Goal: Navigation & Orientation: Find specific page/section

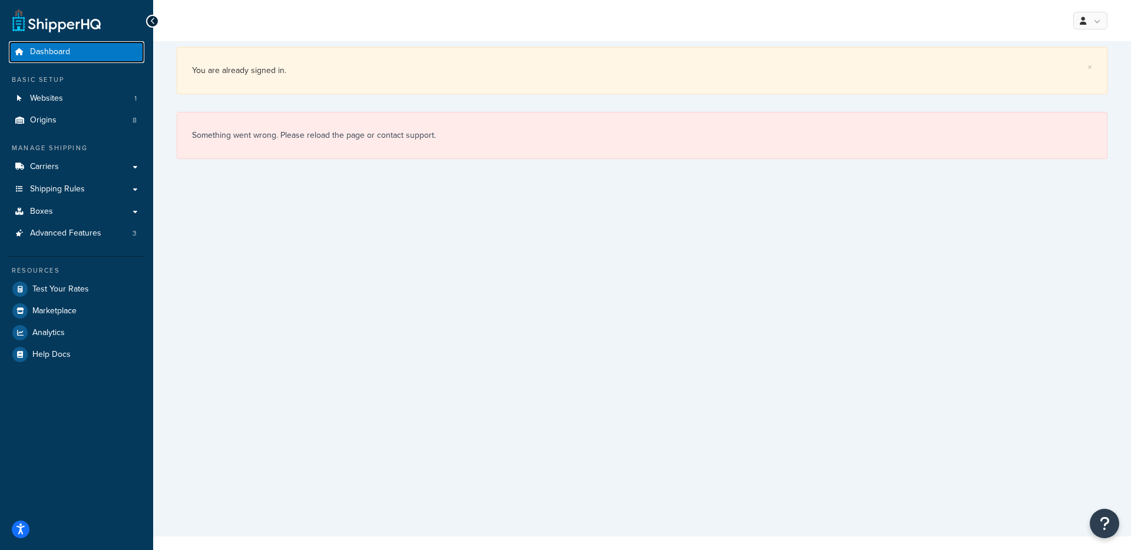
click at [84, 51] on link "Dashboard" at bounding box center [76, 52] width 135 height 22
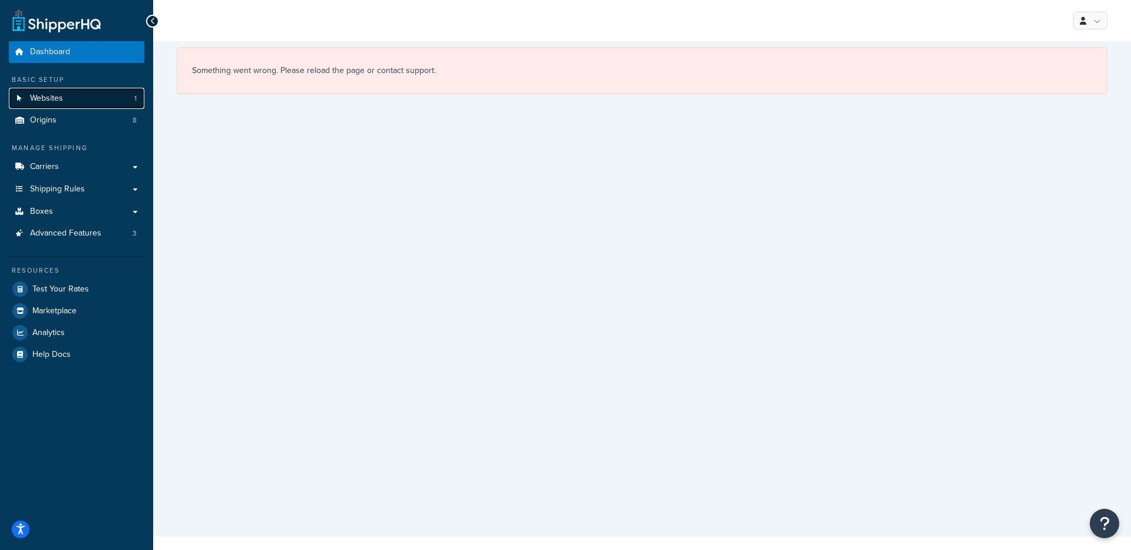
click at [74, 105] on link "Websites 1" at bounding box center [76, 99] width 135 height 22
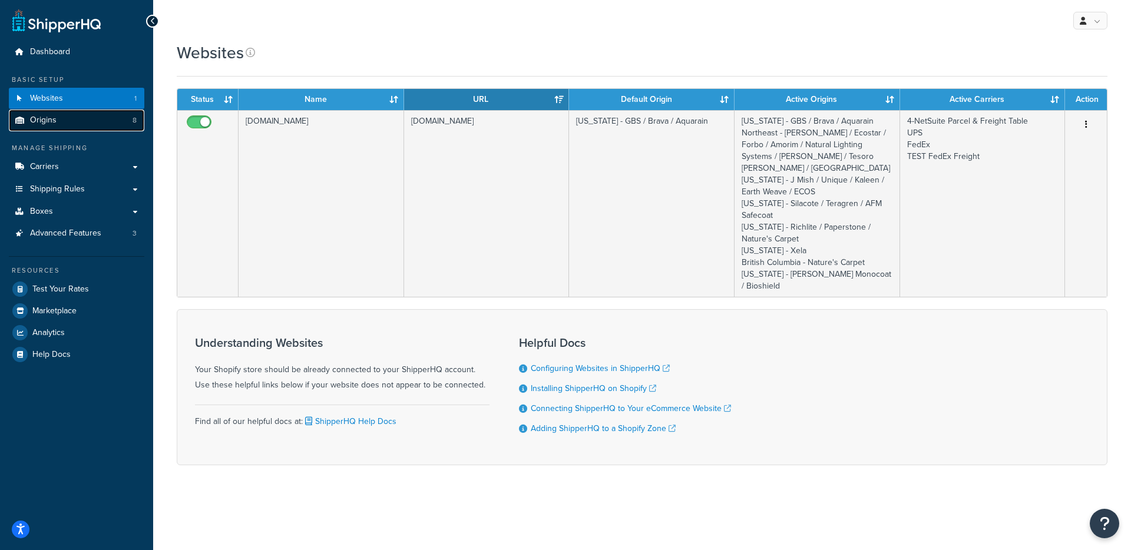
click at [88, 124] on link "Origins 8" at bounding box center [76, 121] width 135 height 22
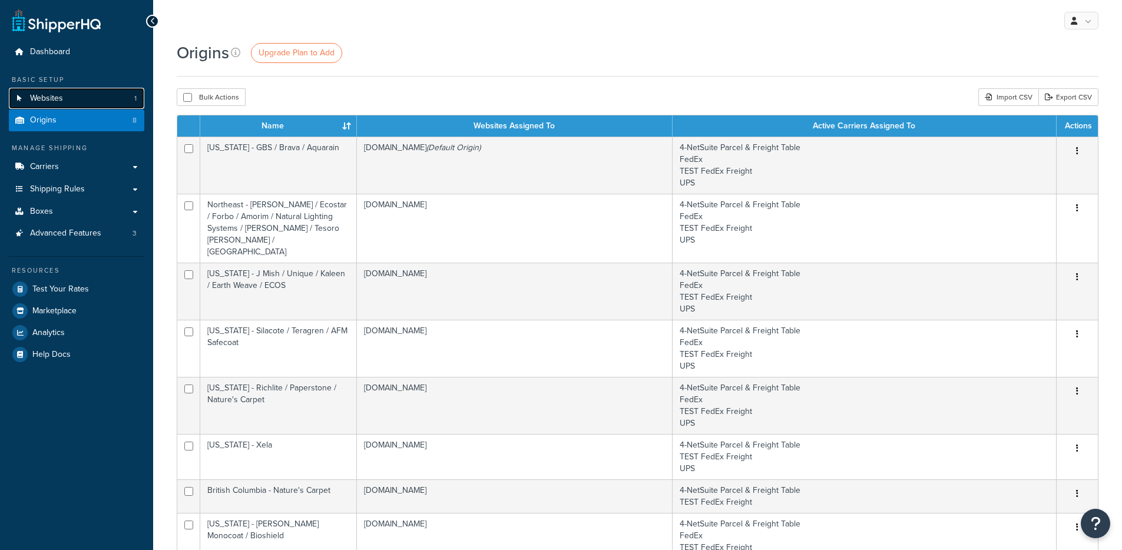
click at [97, 101] on link "Websites 1" at bounding box center [76, 99] width 135 height 22
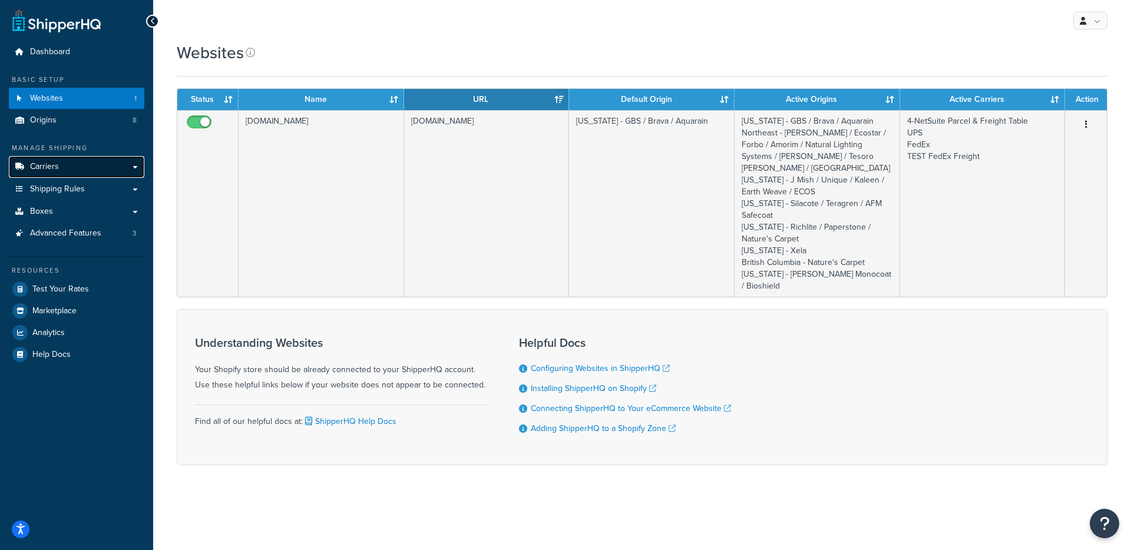
click at [69, 170] on link "Carriers" at bounding box center [76, 167] width 135 height 22
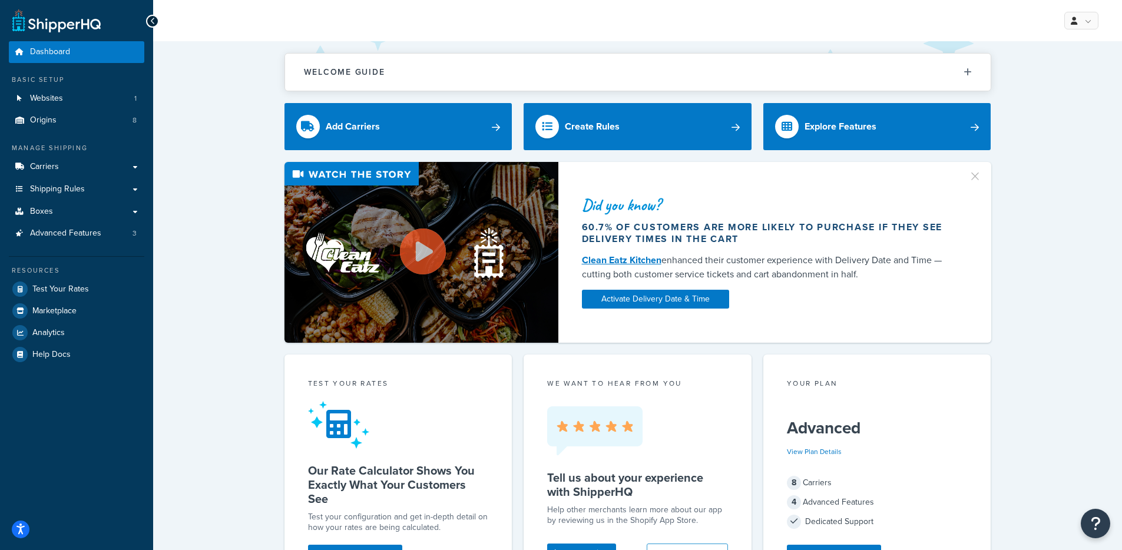
click at [243, 304] on div "Did you know? 60.7% of customers are more likely to purchase if they see delive…" at bounding box center [638, 252] width 922 height 181
click at [87, 102] on link "Websites 1" at bounding box center [76, 99] width 135 height 22
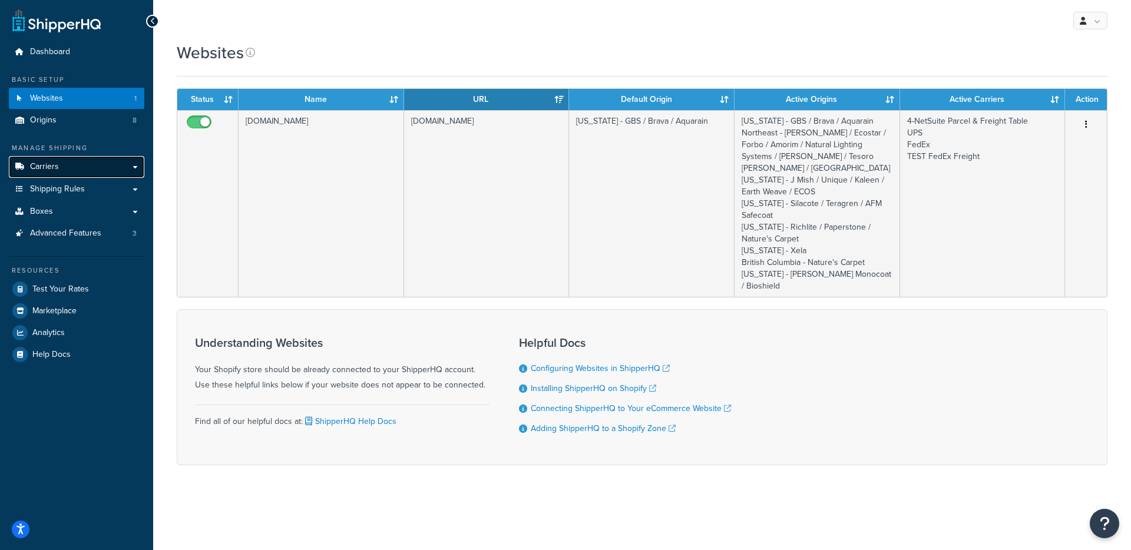
click at [58, 162] on span "Carriers" at bounding box center [44, 167] width 29 height 10
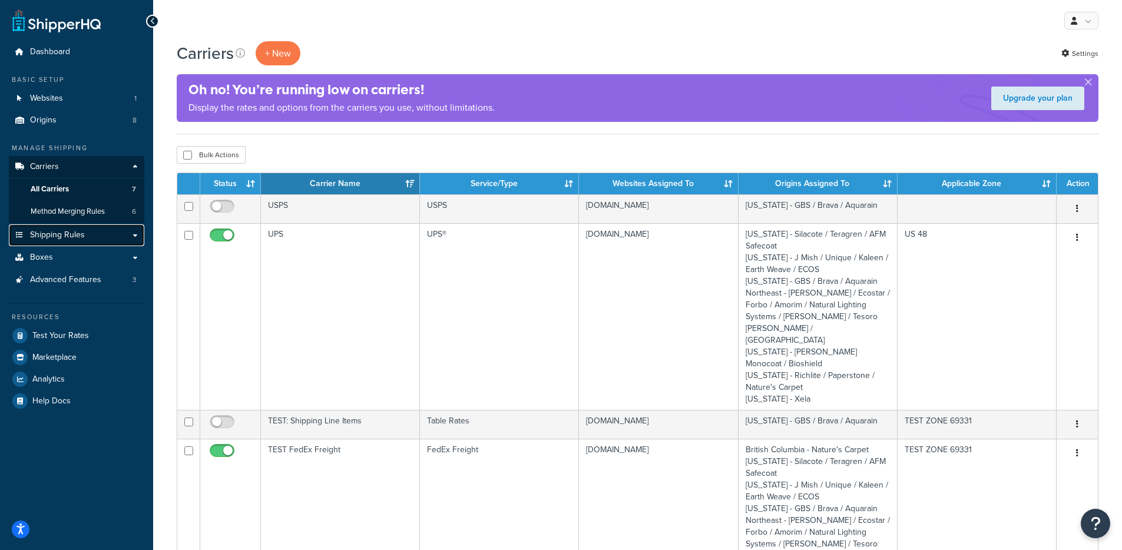
click at [69, 241] on link "Shipping Rules" at bounding box center [76, 235] width 135 height 22
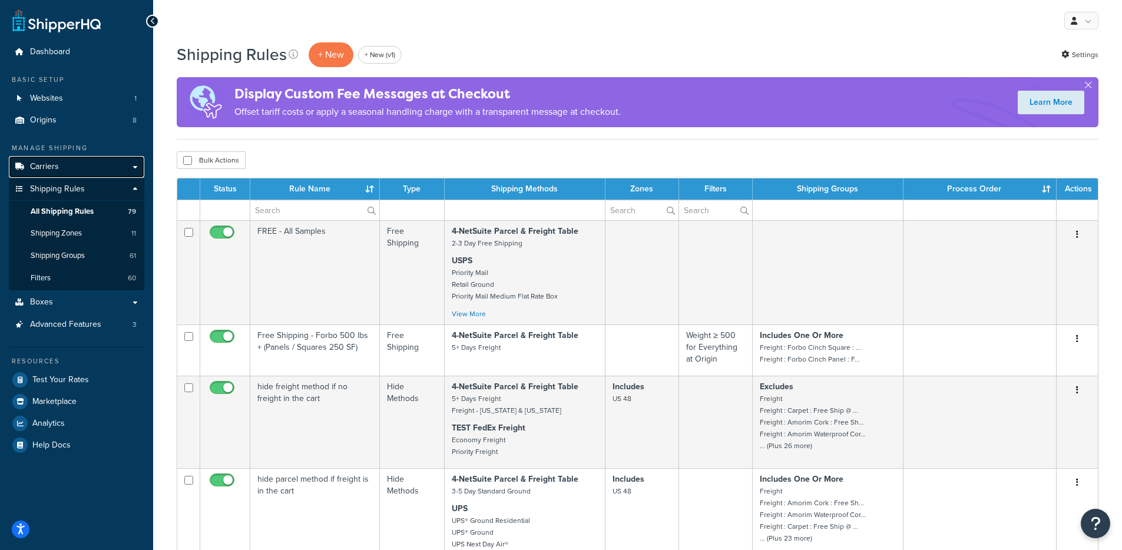
click at [57, 164] on span "Carriers" at bounding box center [44, 167] width 29 height 10
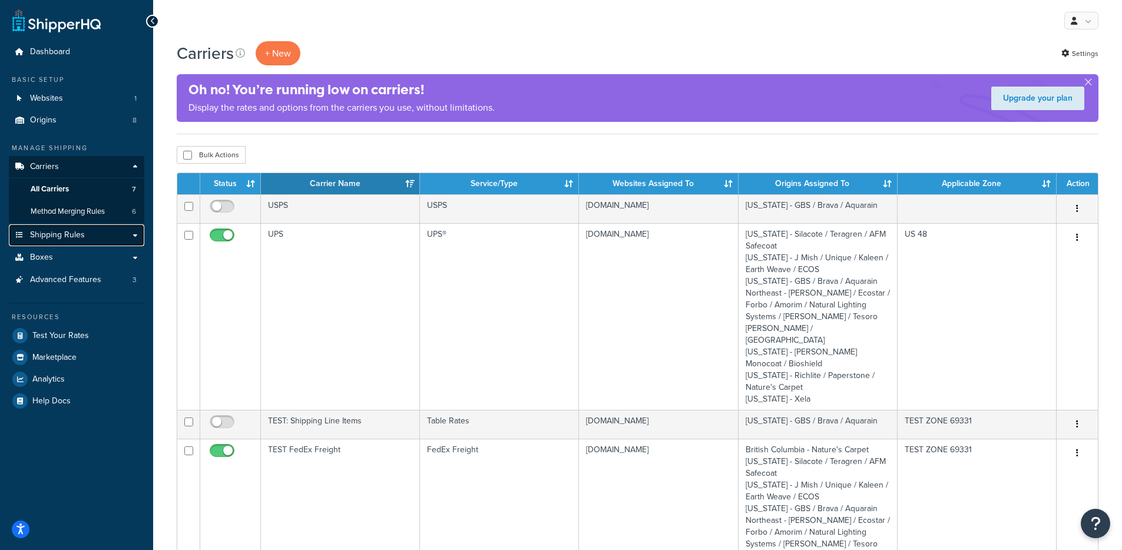
click at [72, 233] on span "Shipping Rules" at bounding box center [57, 235] width 55 height 10
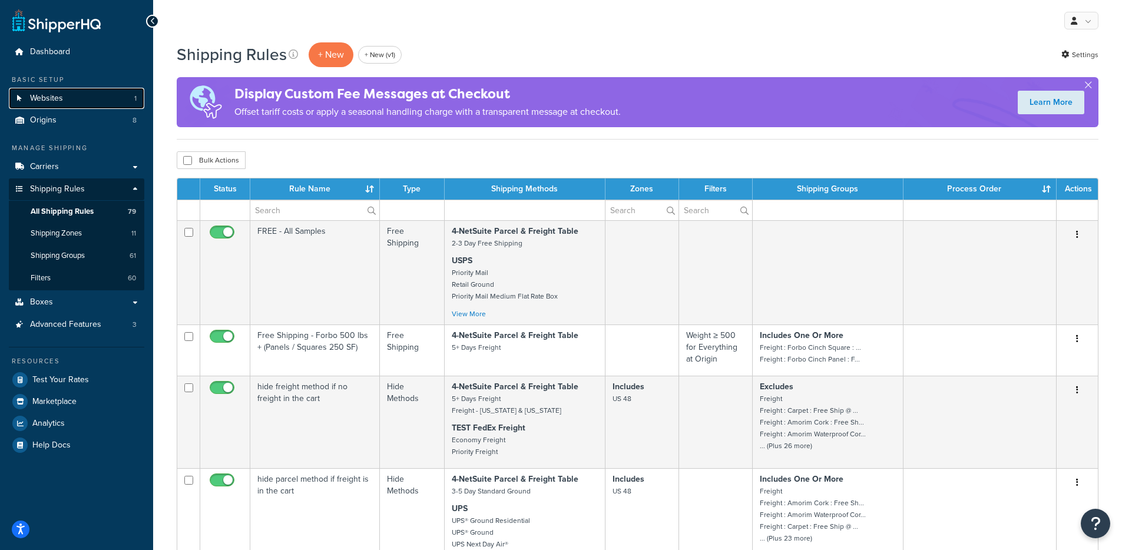
click at [74, 98] on link "Websites 1" at bounding box center [76, 99] width 135 height 22
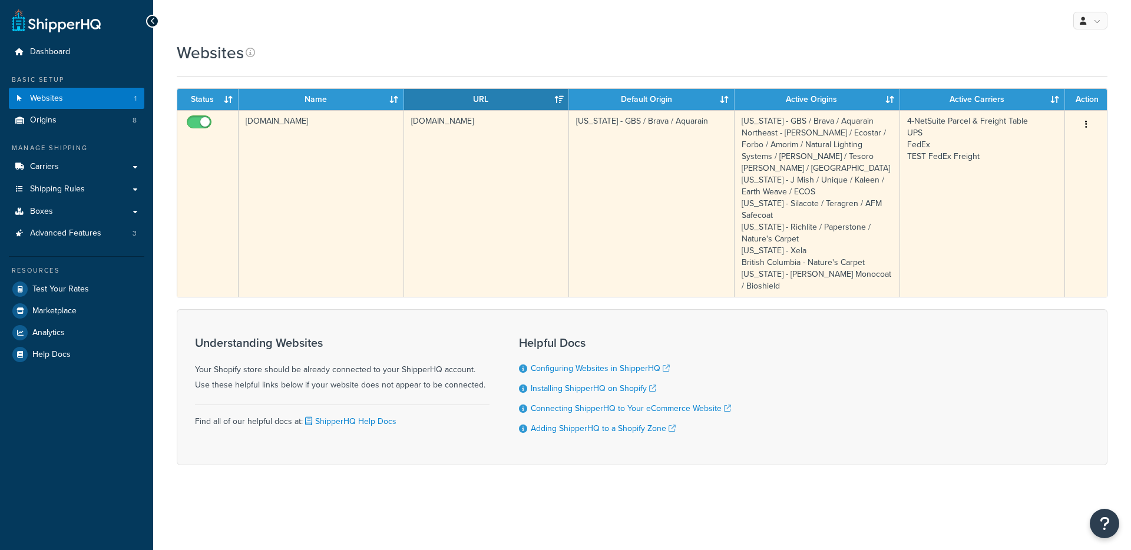
click at [401, 185] on td "2efe0d-3.myshopify.com" at bounding box center [321, 203] width 165 height 187
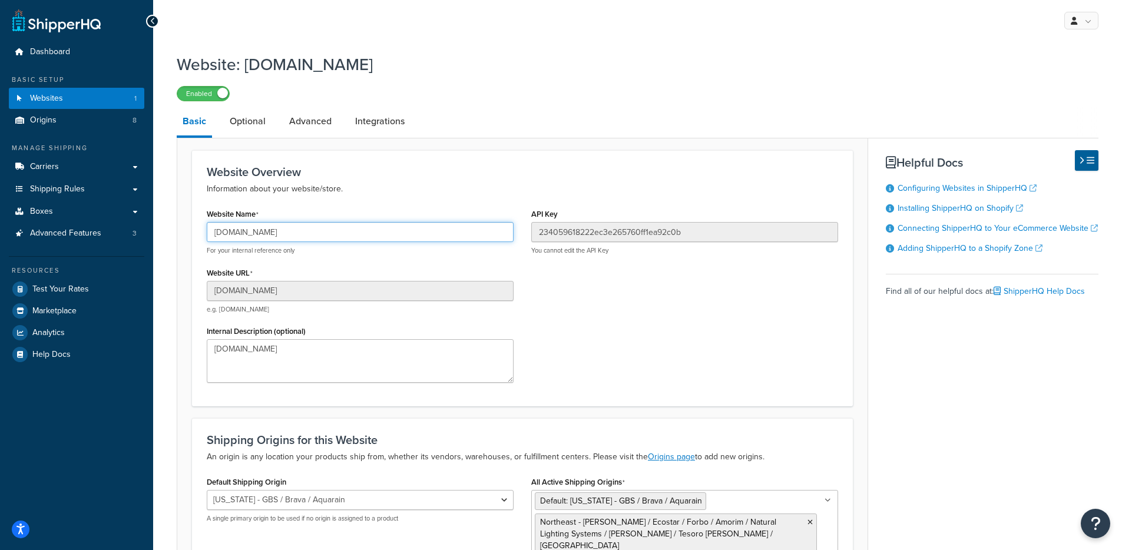
drag, startPoint x: 224, startPoint y: 230, endPoint x: 171, endPoint y: 230, distance: 53.0
click at [171, 230] on div "Website: 2efe0d-3.myshopify.com Enabled Basic Optional Advanced Integrations We…" at bounding box center [637, 412] width 969 height 731
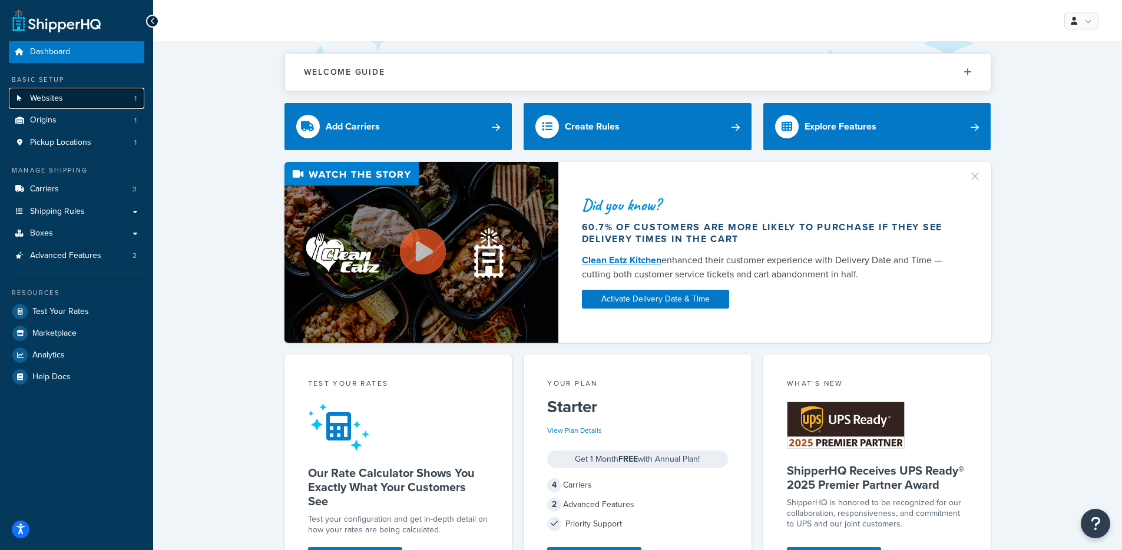
click at [90, 100] on link "Websites 1" at bounding box center [76, 99] width 135 height 22
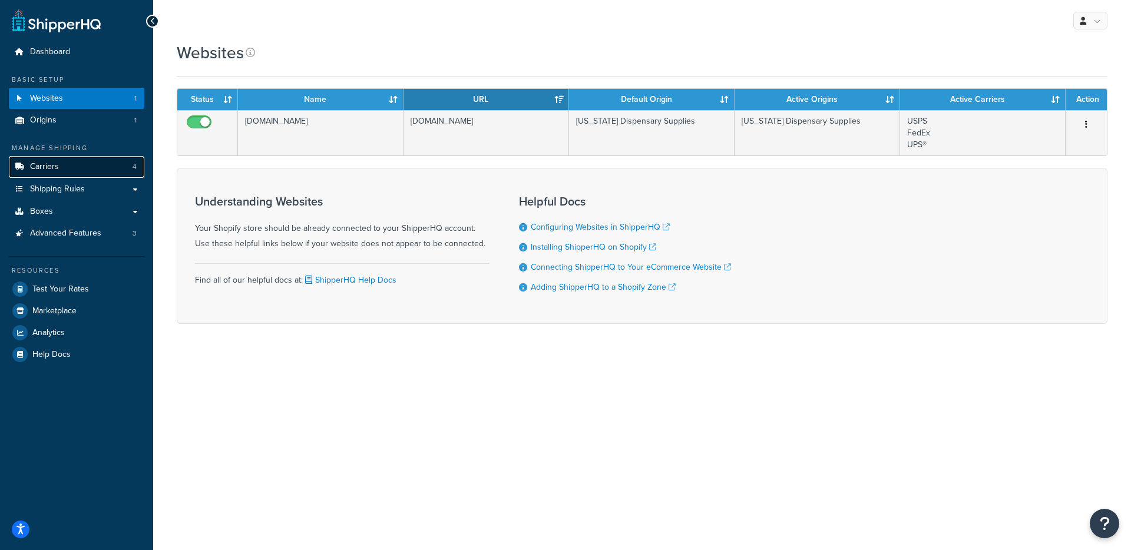
click at [120, 156] on link "Carriers 4" at bounding box center [76, 167] width 135 height 22
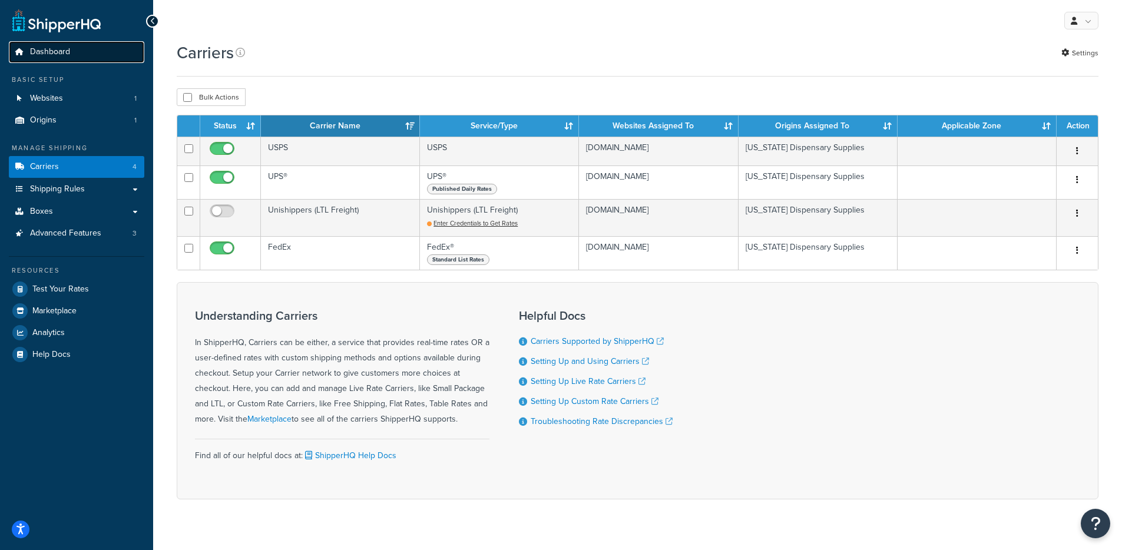
click at [73, 51] on link "Dashboard" at bounding box center [76, 52] width 135 height 22
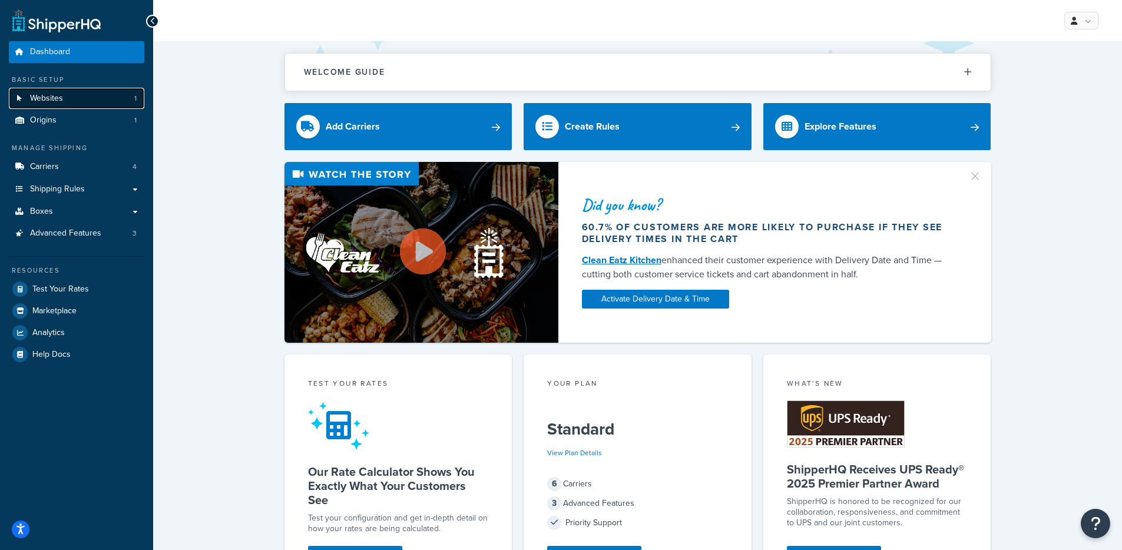
click at [69, 100] on link "Websites 1" at bounding box center [76, 99] width 135 height 22
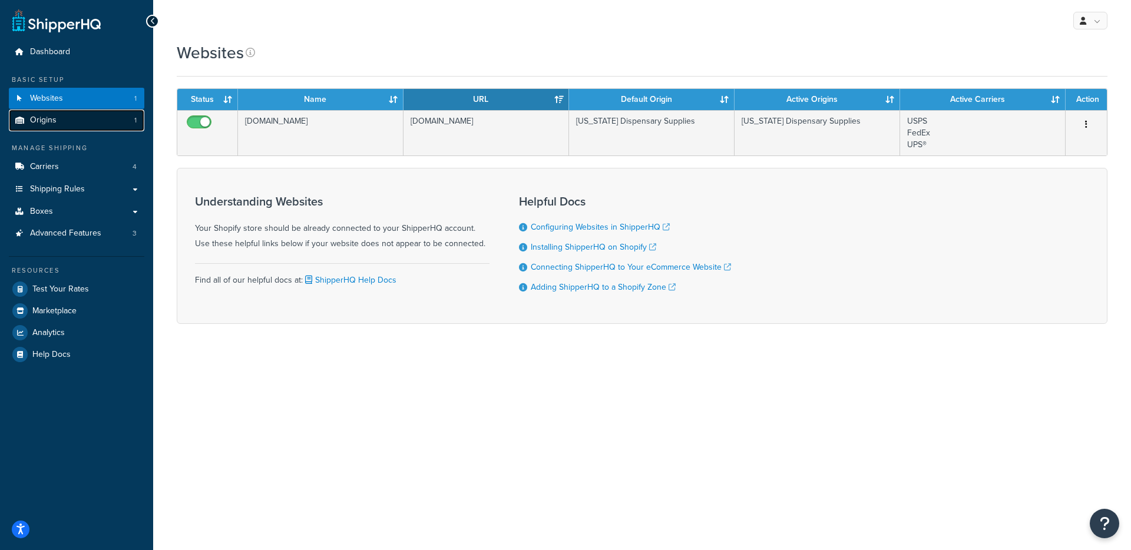
click at [68, 120] on link "Origins 1" at bounding box center [76, 121] width 135 height 22
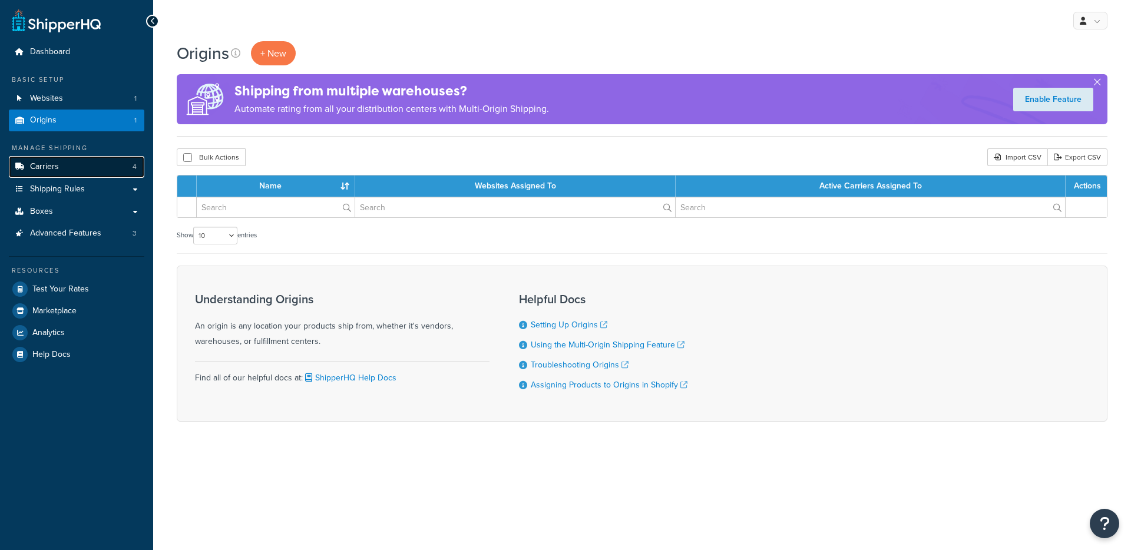
click at [73, 165] on link "Carriers 4" at bounding box center [76, 167] width 135 height 22
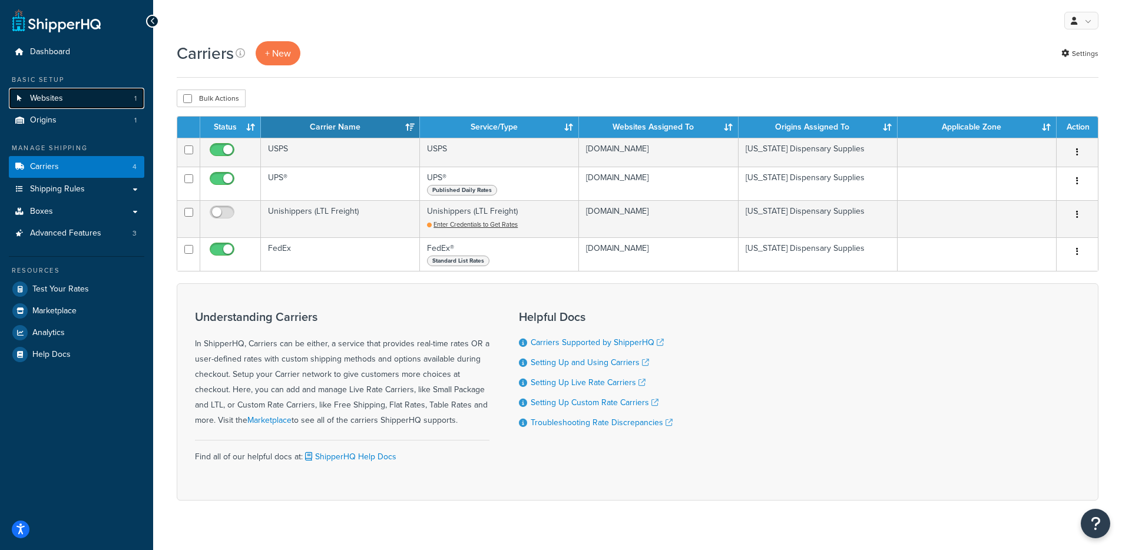
click at [111, 107] on link "Websites 1" at bounding box center [76, 99] width 135 height 22
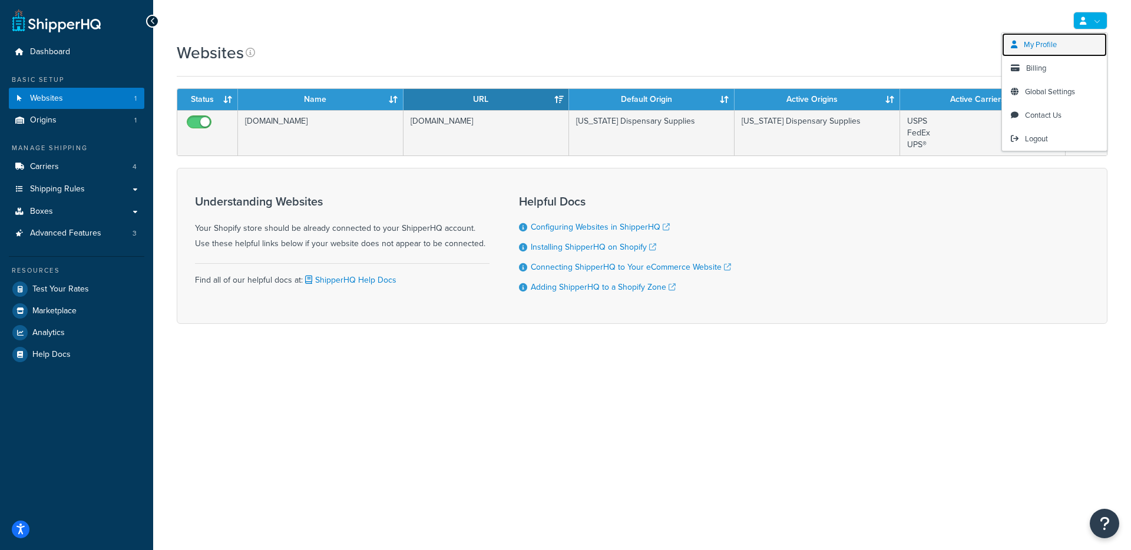
click at [1046, 50] on link "My Profile" at bounding box center [1054, 45] width 105 height 24
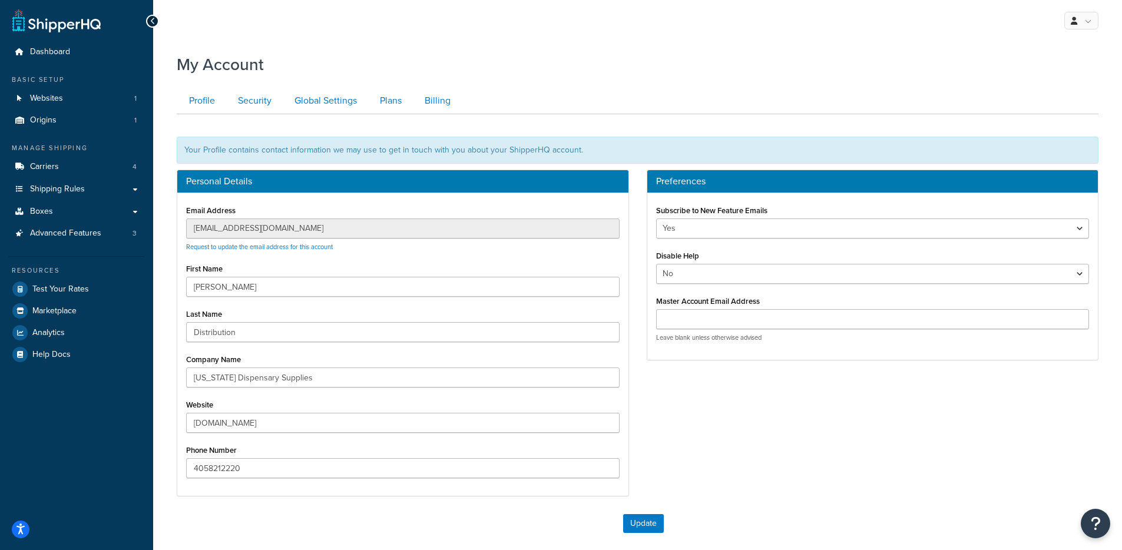
click at [181, 233] on div "Email Address hookahdistribution@gmail.com Request to update the email address …" at bounding box center [402, 344] width 451 height 303
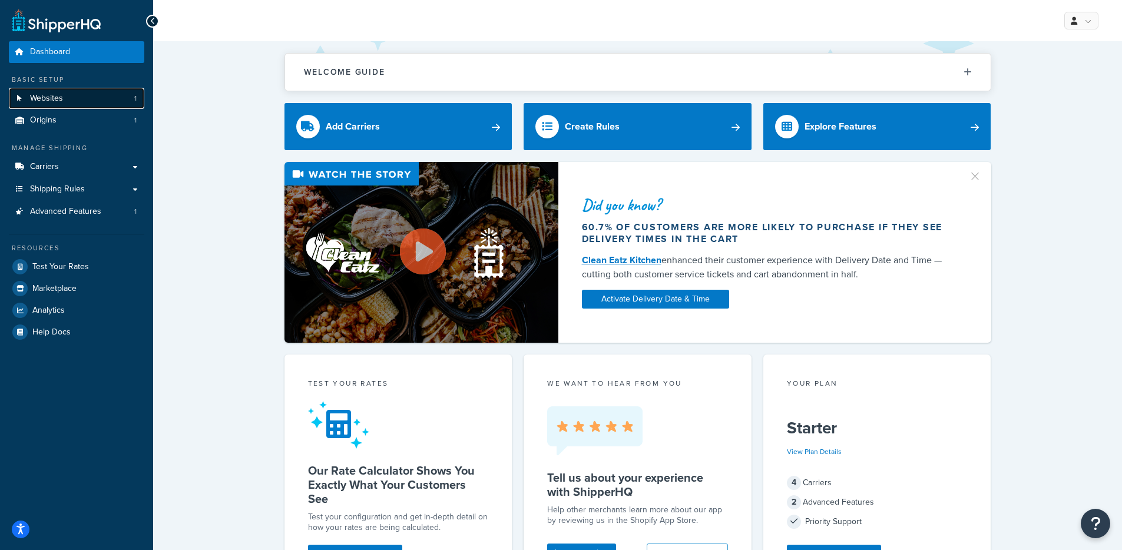
click at [98, 98] on link "Websites 1" at bounding box center [76, 99] width 135 height 22
click at [80, 104] on link "Websites 1" at bounding box center [76, 99] width 135 height 22
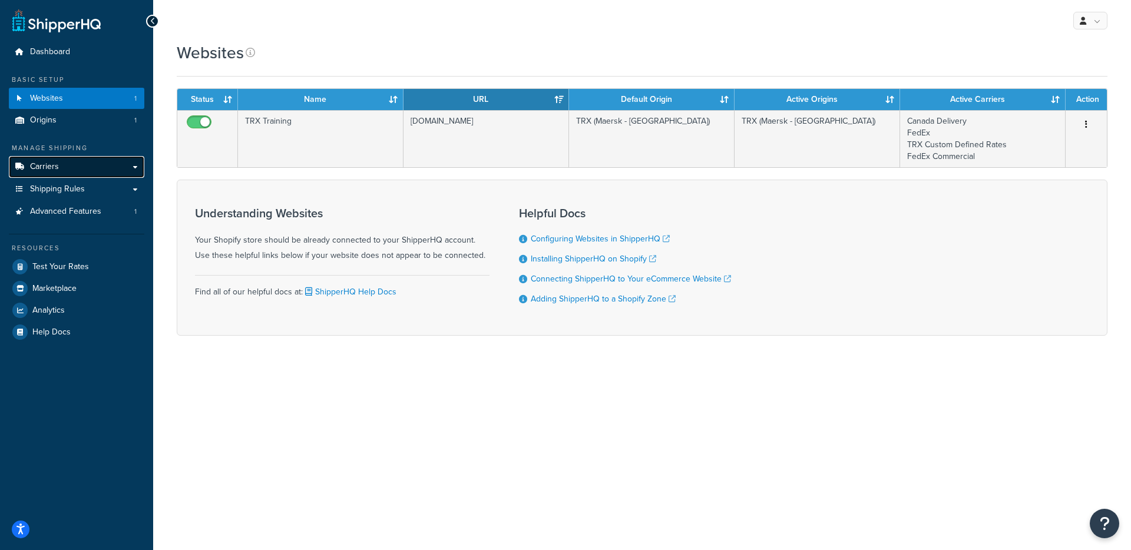
click at [70, 171] on link "Carriers" at bounding box center [76, 167] width 135 height 22
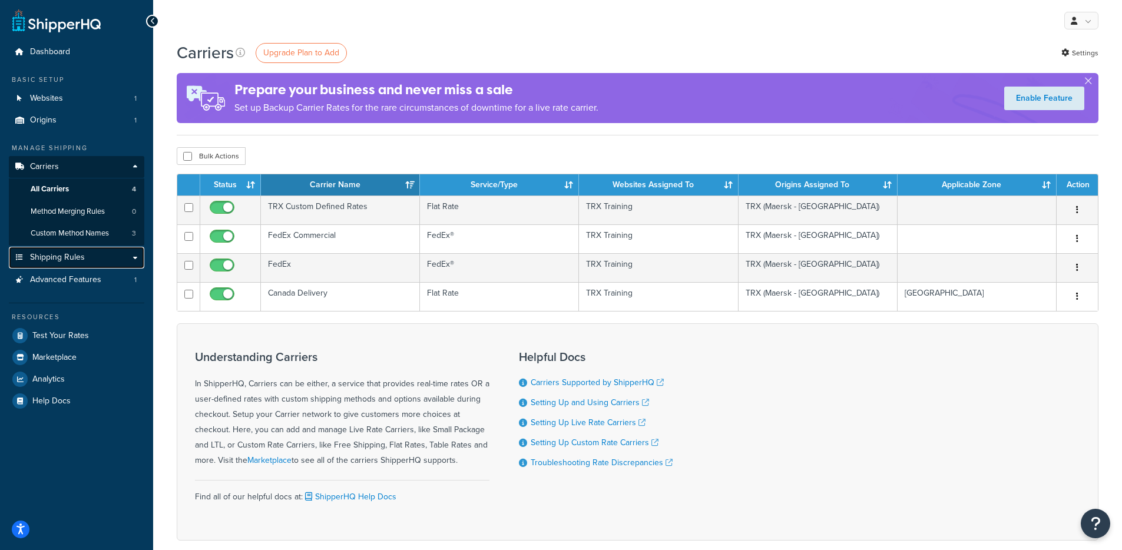
click at [56, 262] on span "Shipping Rules" at bounding box center [57, 258] width 55 height 10
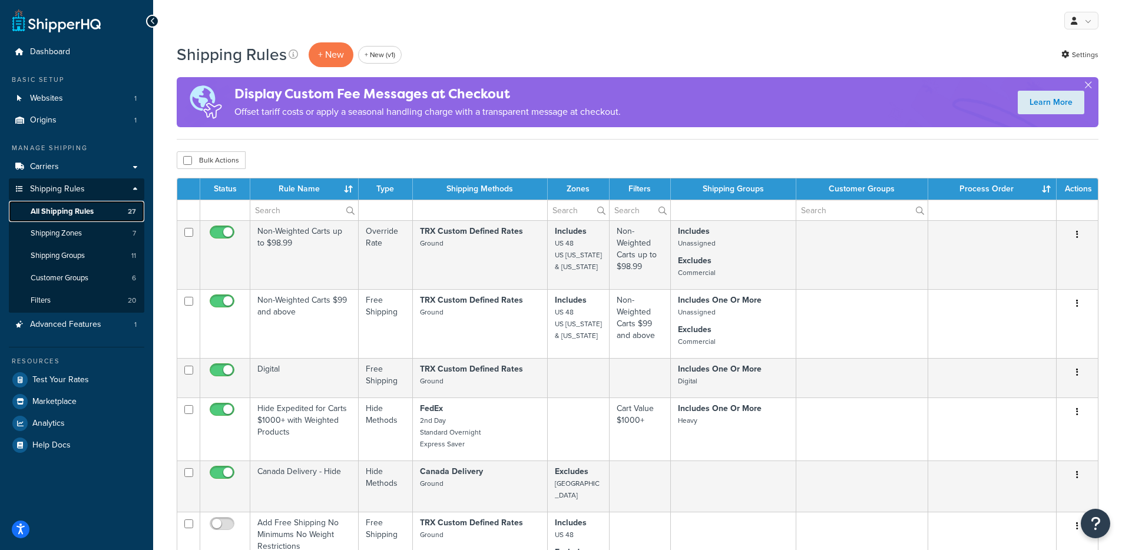
click at [69, 209] on span "All Shipping Rules" at bounding box center [62, 212] width 63 height 10
click at [76, 95] on link "Websites 1" at bounding box center [76, 99] width 135 height 22
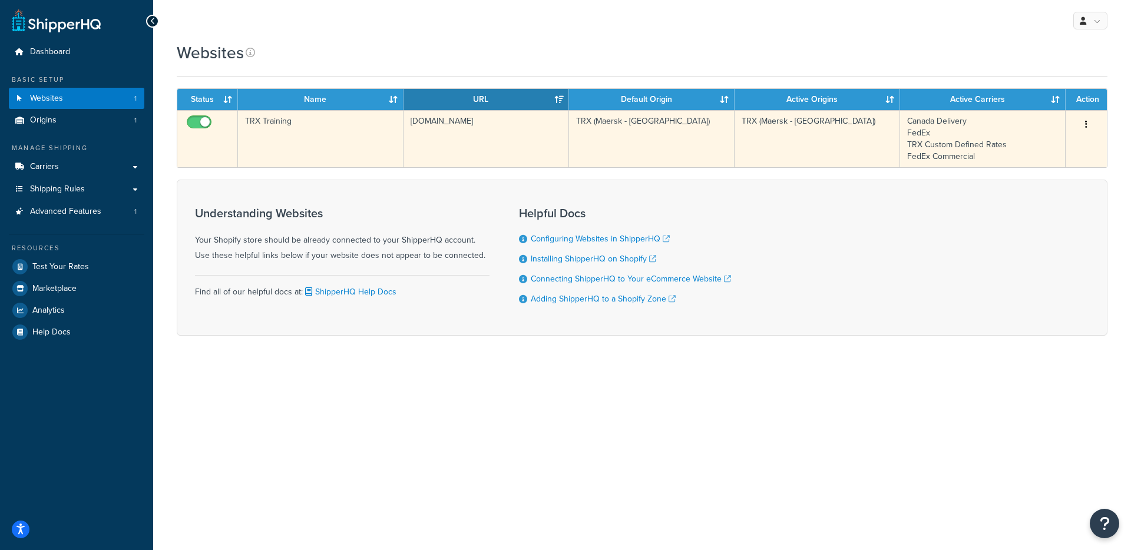
click at [307, 133] on td "TRX Training" at bounding box center [320, 138] width 165 height 57
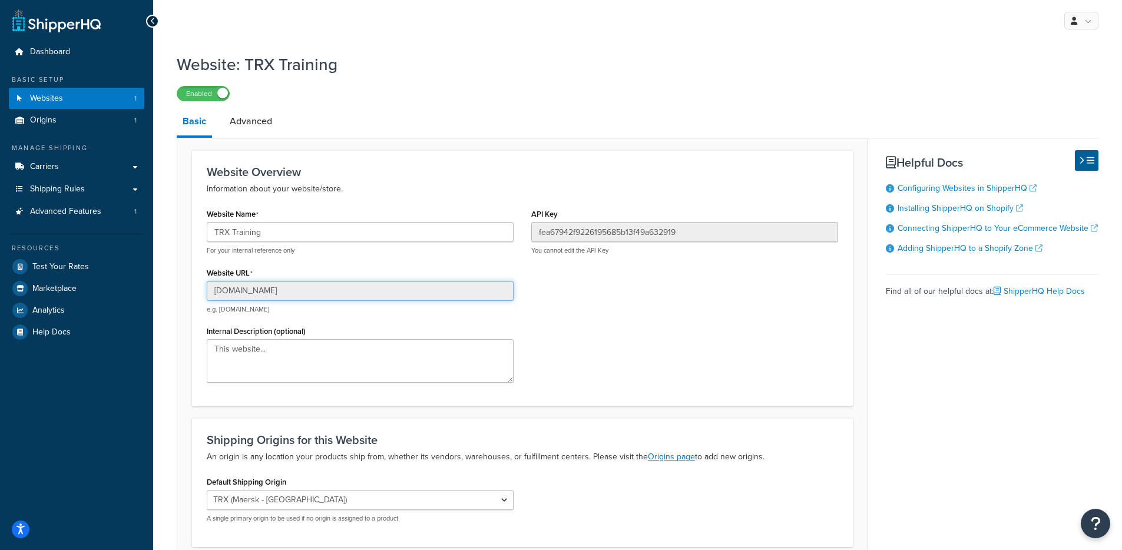
drag, startPoint x: 344, startPoint y: 287, endPoint x: 219, endPoint y: 282, distance: 125.5
click at [205, 288] on div "Website Name TRX Training For your internal reference only Website URL fitness-…" at bounding box center [360, 299] width 325 height 186
